Goal: Obtain resource: Obtain resource

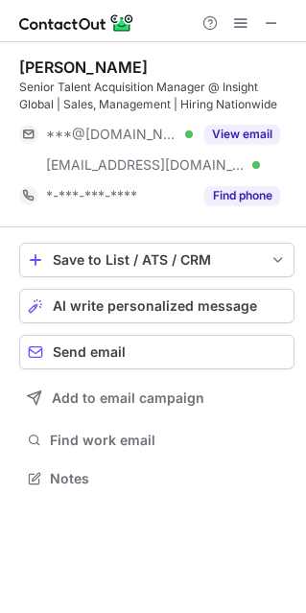
scroll to position [465, 306]
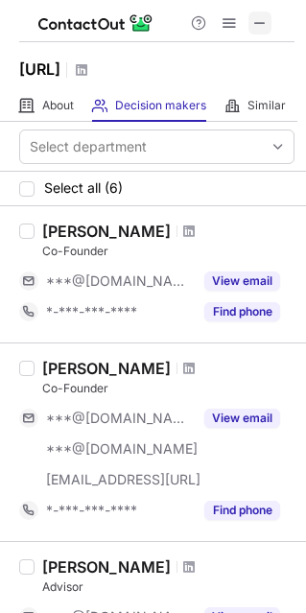
click at [259, 31] on span at bounding box center [259, 22] width 15 height 15
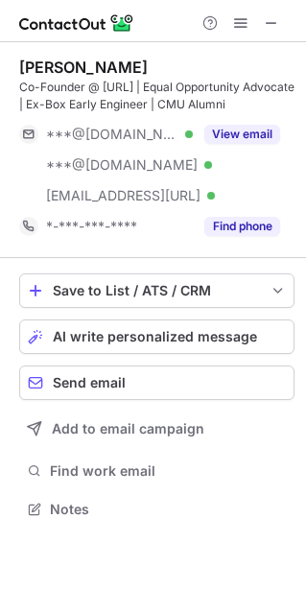
scroll to position [495, 306]
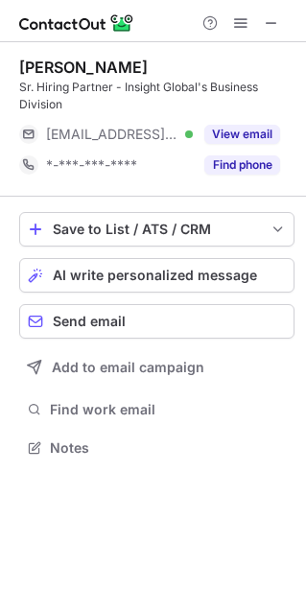
scroll to position [434, 306]
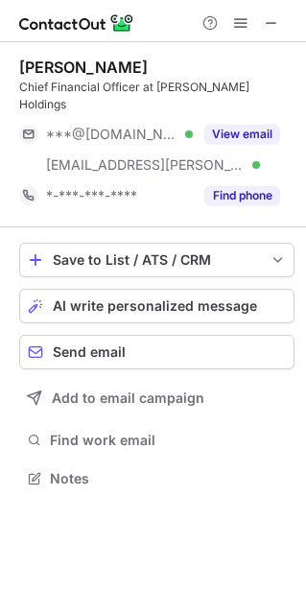
scroll to position [447, 306]
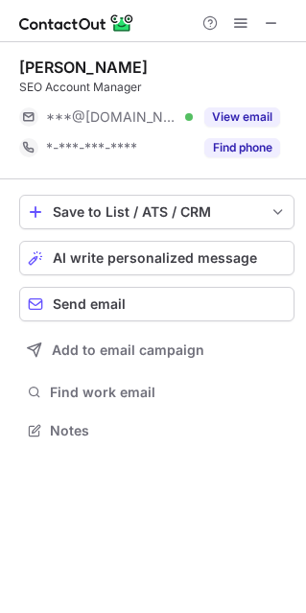
scroll to position [10, 10]
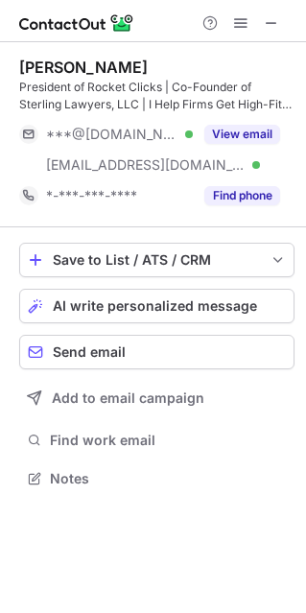
scroll to position [465, 306]
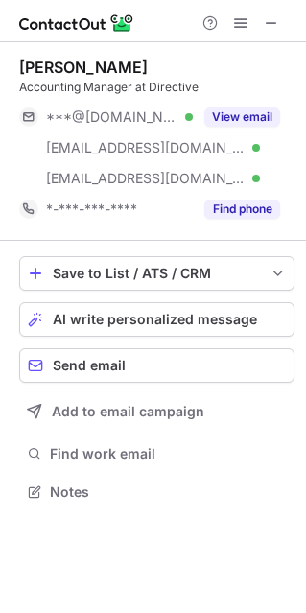
scroll to position [478, 306]
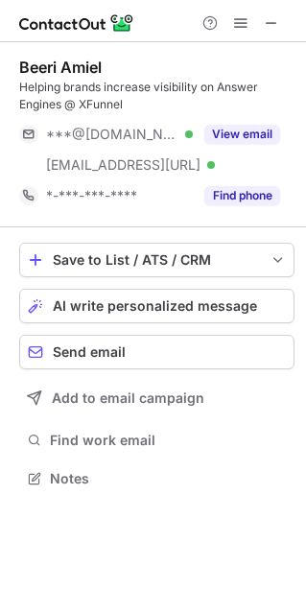
scroll to position [465, 306]
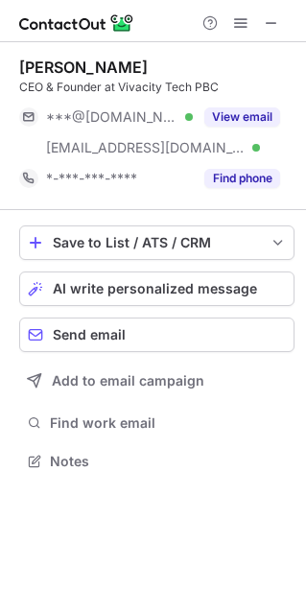
scroll to position [447, 306]
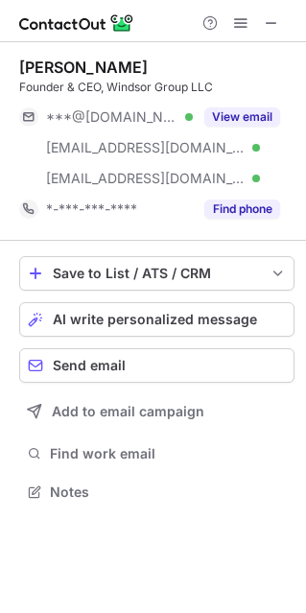
scroll to position [478, 306]
click at [276, 21] on span at bounding box center [271, 22] width 15 height 15
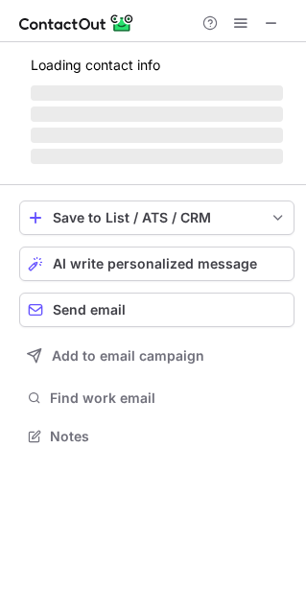
scroll to position [478, 306]
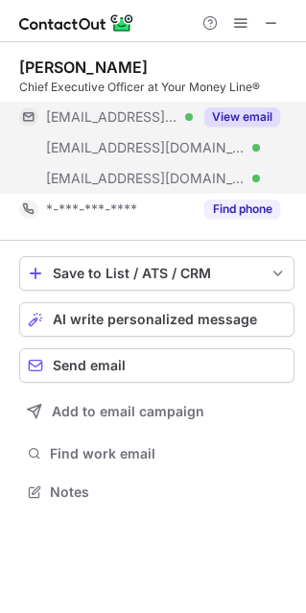
click at [234, 113] on button "View email" at bounding box center [242, 117] width 76 height 19
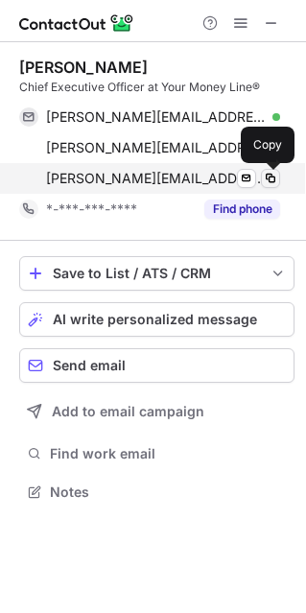
click at [269, 180] on span at bounding box center [270, 178] width 15 height 15
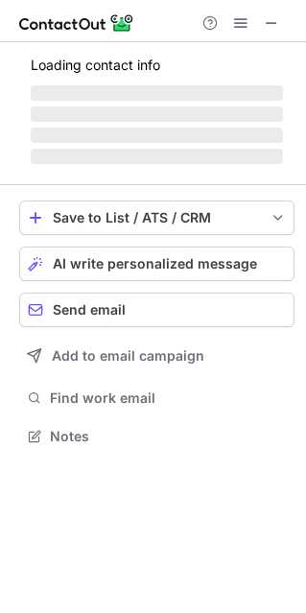
scroll to position [10, 10]
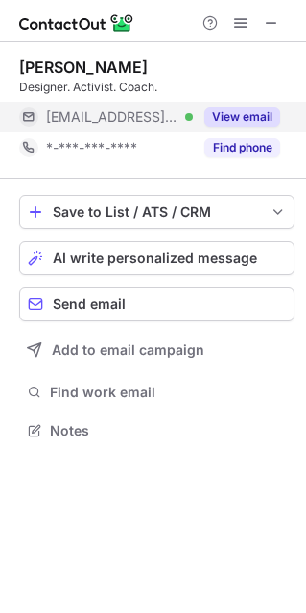
click at [241, 127] on div "View email" at bounding box center [236, 117] width 87 height 31
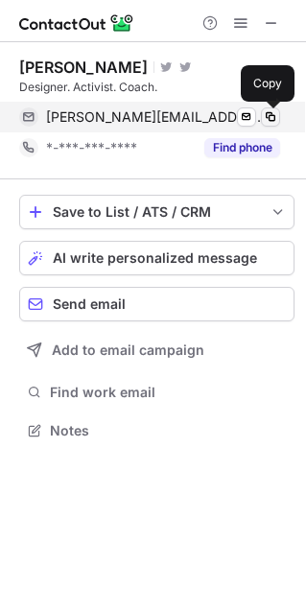
click at [270, 114] on span at bounding box center [270, 116] width 15 height 15
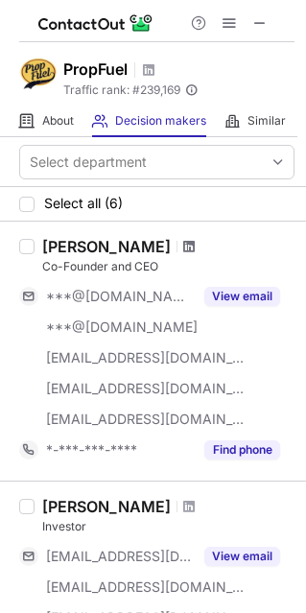
click at [183, 247] on span at bounding box center [189, 246] width 12 height 15
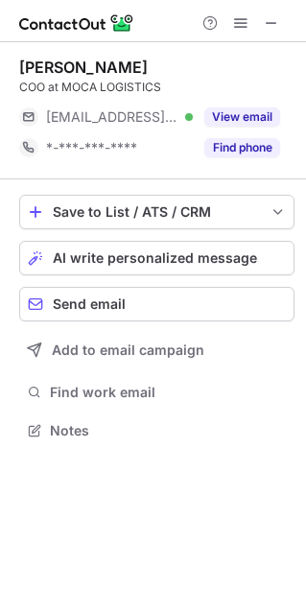
scroll to position [10, 10]
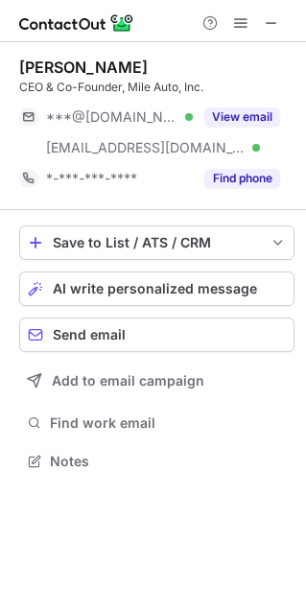
scroll to position [447, 306]
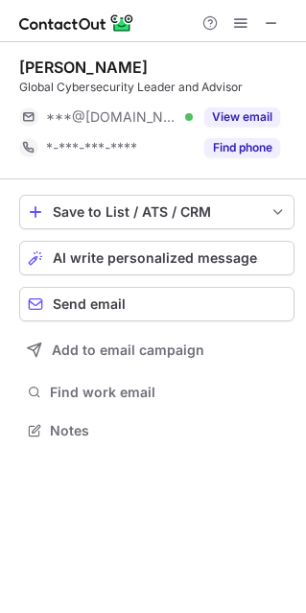
scroll to position [10, 10]
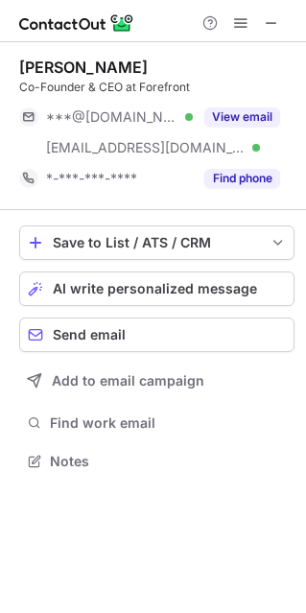
scroll to position [447, 306]
click at [279, 36] on div at bounding box center [153, 21] width 306 height 42
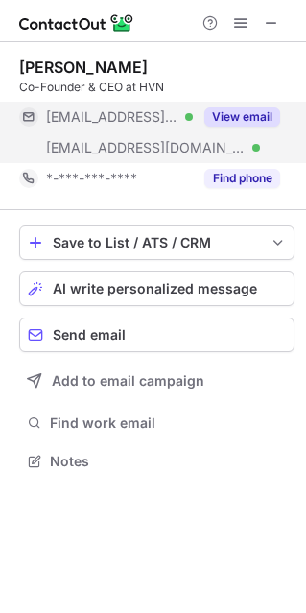
click at [212, 108] on button "View email" at bounding box center [242, 117] width 76 height 19
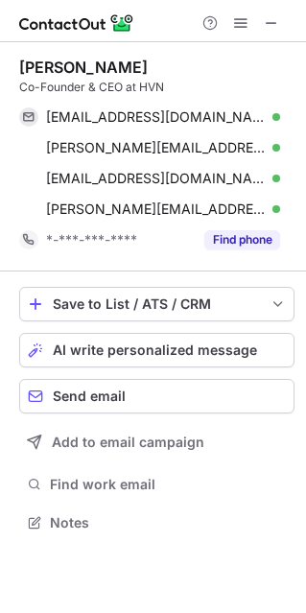
scroll to position [509, 306]
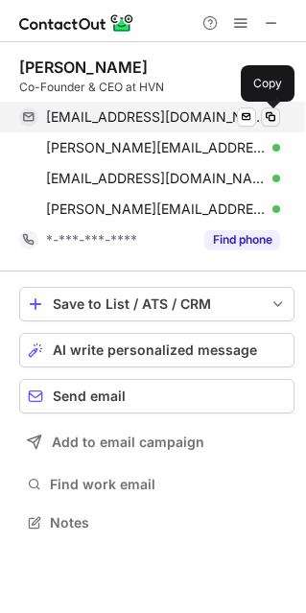
click at [269, 115] on span at bounding box center [270, 116] width 15 height 15
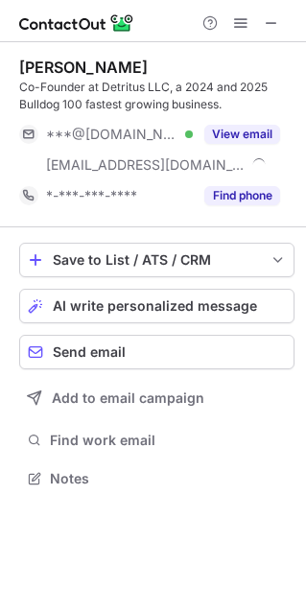
scroll to position [465, 306]
click at [260, 9] on div at bounding box center [153, 21] width 306 height 42
click at [265, 21] on span at bounding box center [271, 22] width 15 height 15
